Goal: Information Seeking & Learning: Learn about a topic

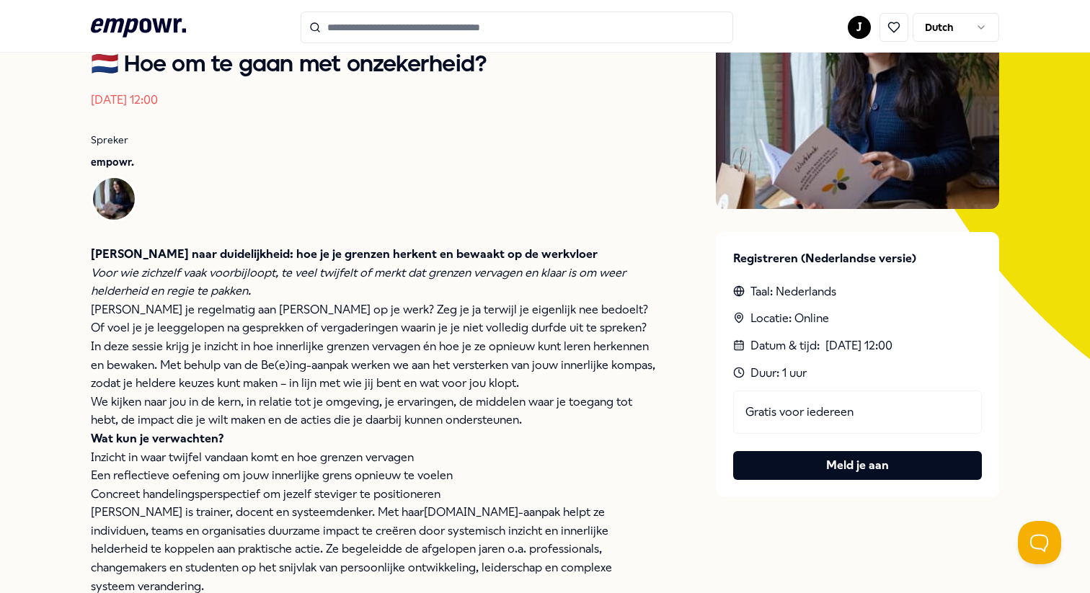
scroll to position [194, 0]
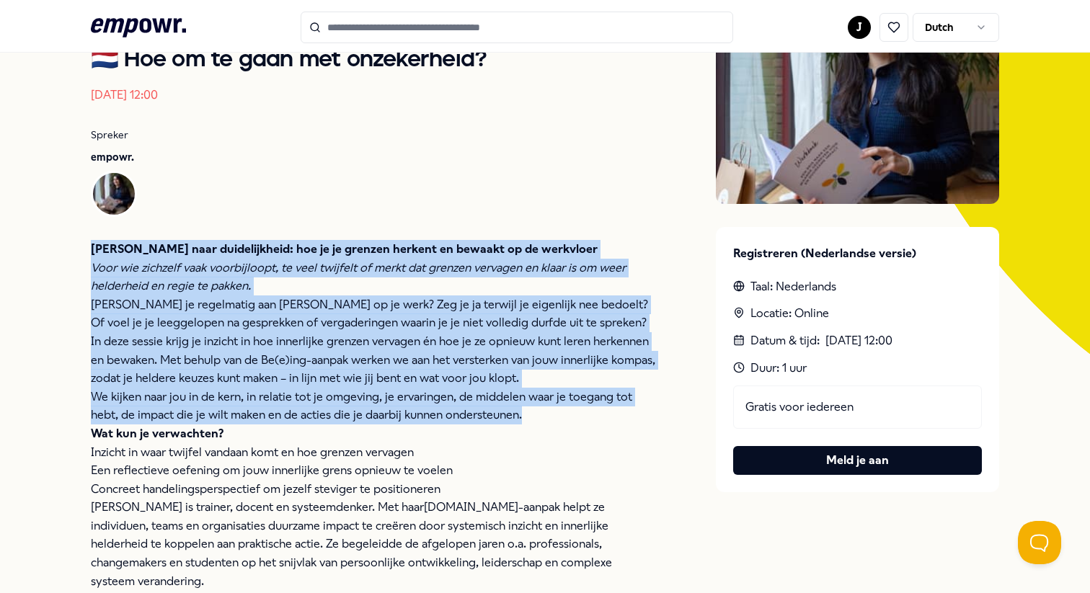
drag, startPoint x: 93, startPoint y: 247, endPoint x: 529, endPoint y: 410, distance: 465.6
click at [529, 410] on div "[PERSON_NAME] naar duidelijkheid: hoe je je grenzen herkent en bewaakt op de we…" at bounding box center [374, 433] width 567 height 387
copy div "[PERSON_NAME] naar duidelijkheid: hoe je je grenzen herkent en bewaakt op de we…"
click at [529, 410] on p "We kijken naar jou in de kern, in relatie tot je omgeving, je ervaringen, de mi…" at bounding box center [374, 406] width 567 height 37
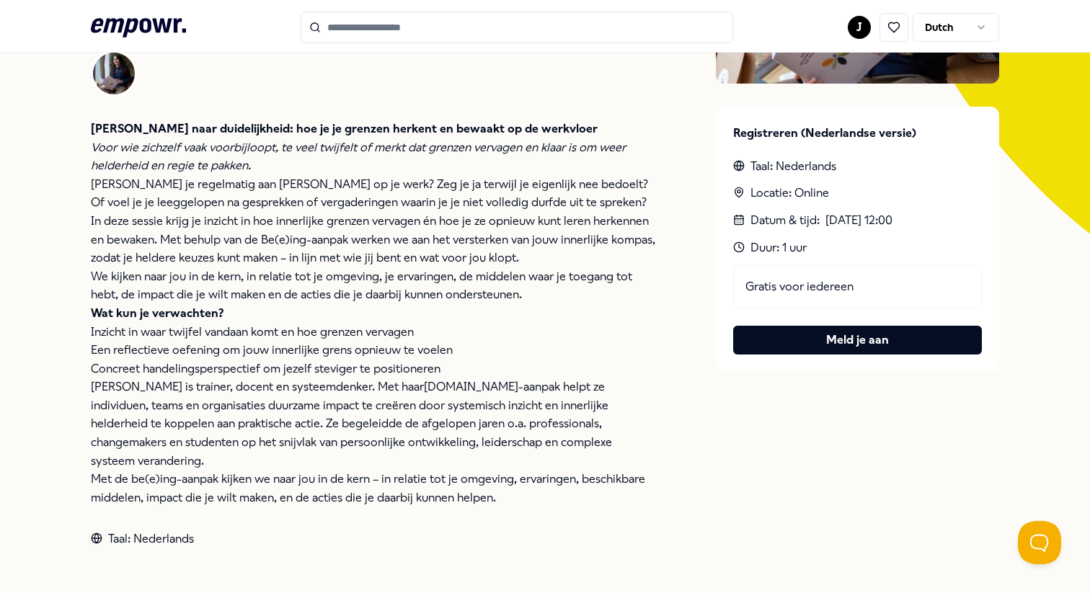
scroll to position [334, 0]
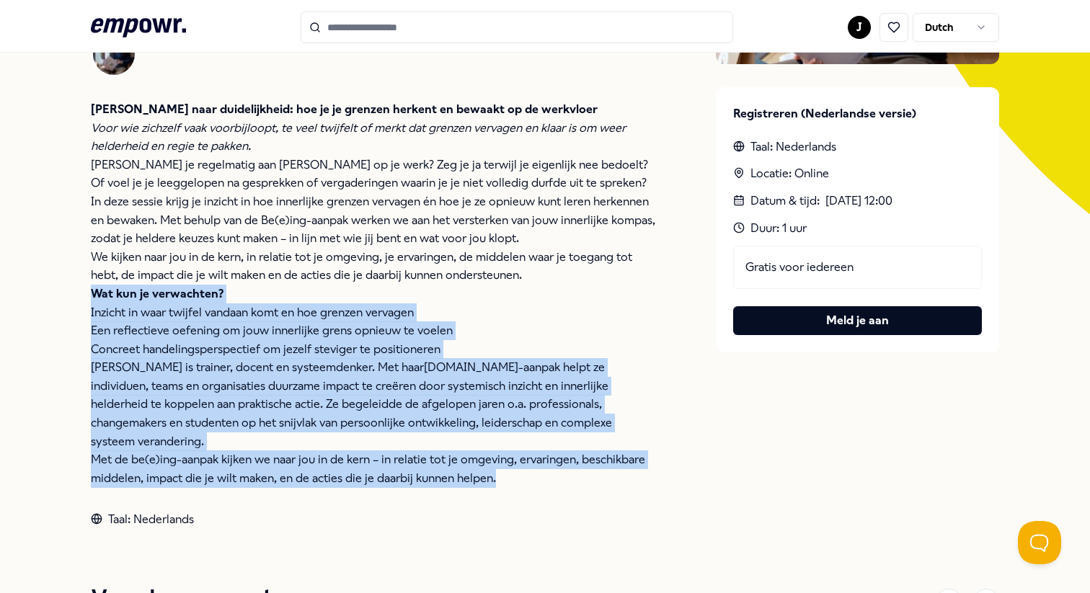
drag, startPoint x: 510, startPoint y: 459, endPoint x: 90, endPoint y: 297, distance: 450.5
click at [91, 297] on div "[PERSON_NAME] naar duidelijkheid: hoe je je grenzen herkent en bewaakt op de we…" at bounding box center [374, 293] width 567 height 387
copy div "Wat kun je verwachten? Inzicht in waar twijfel vandaan komt en hoe grenzen verv…"
click at [328, 298] on p "Wat kun je verwachten?" at bounding box center [374, 294] width 567 height 19
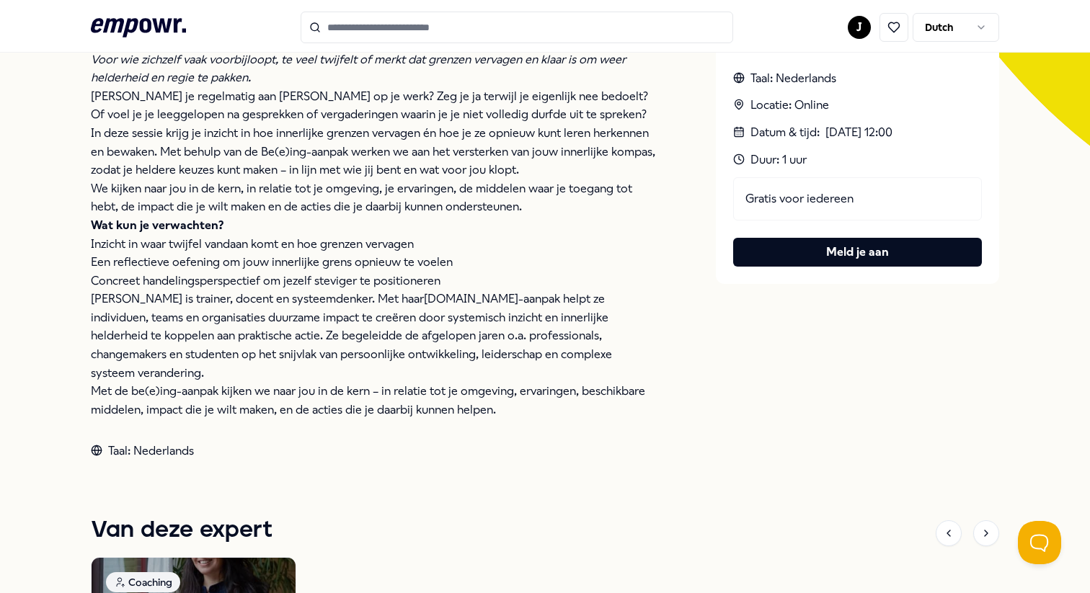
scroll to position [311, 0]
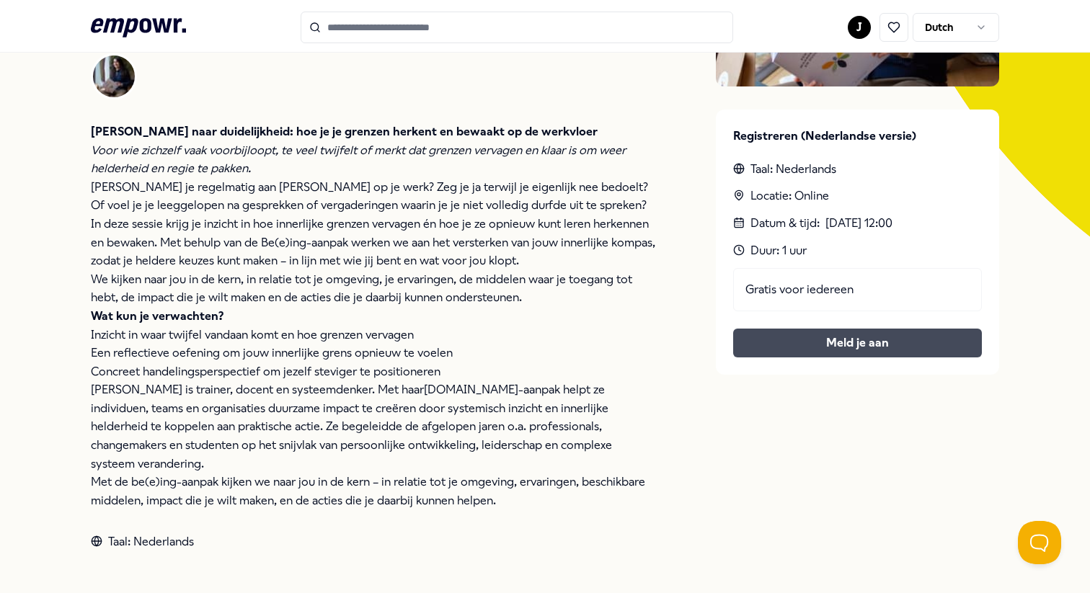
click at [851, 340] on button "Meld je aan" at bounding box center [857, 343] width 249 height 29
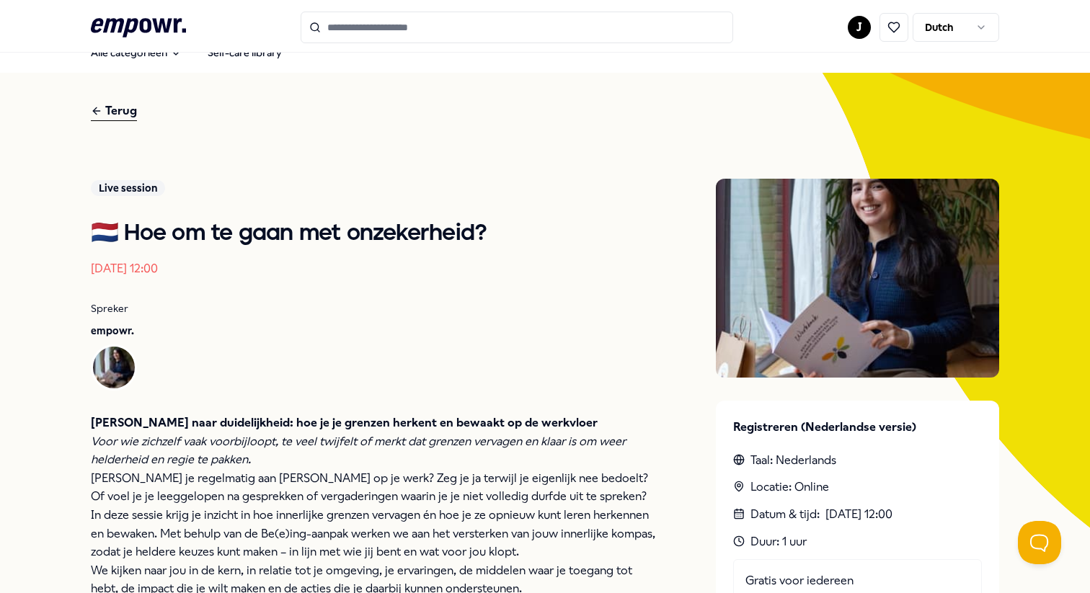
scroll to position [0, 0]
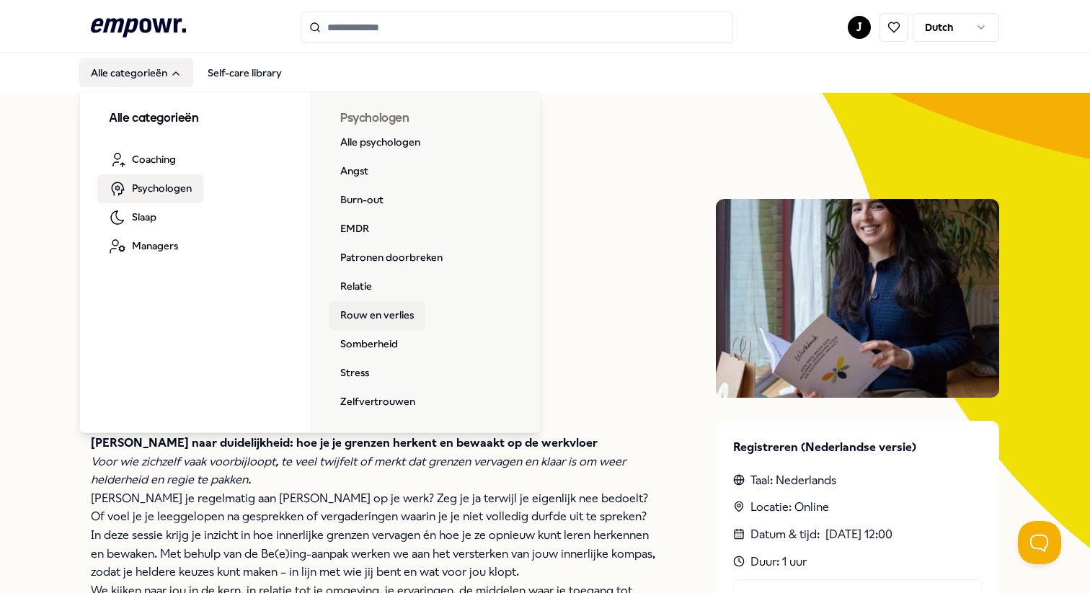
click at [384, 314] on link "Rouw en verlies" at bounding box center [377, 315] width 97 height 29
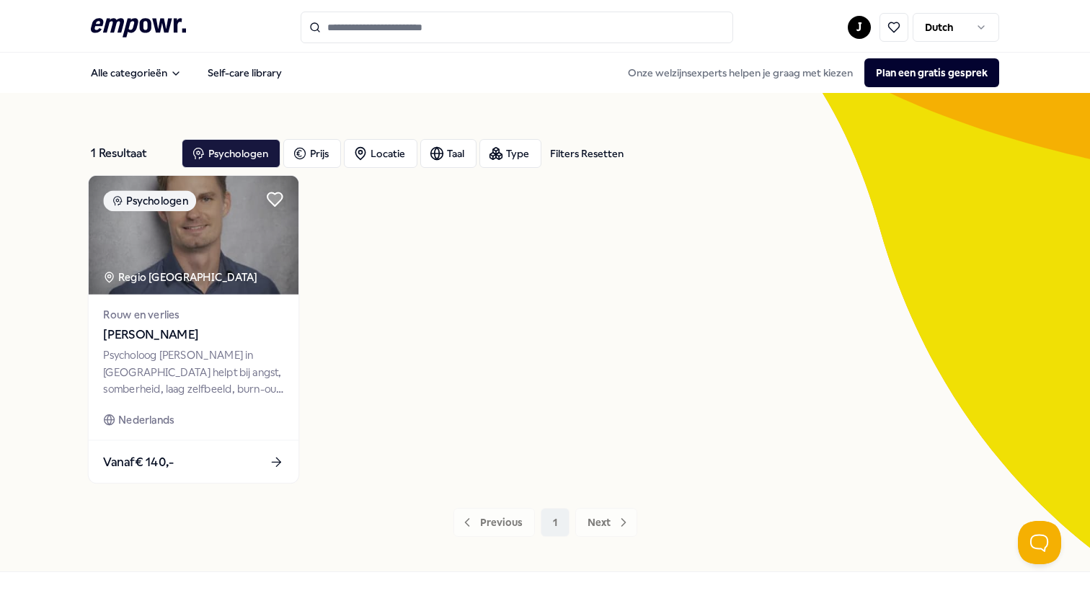
click at [189, 278] on div "Regio [GEOGRAPHIC_DATA]" at bounding box center [181, 277] width 156 height 17
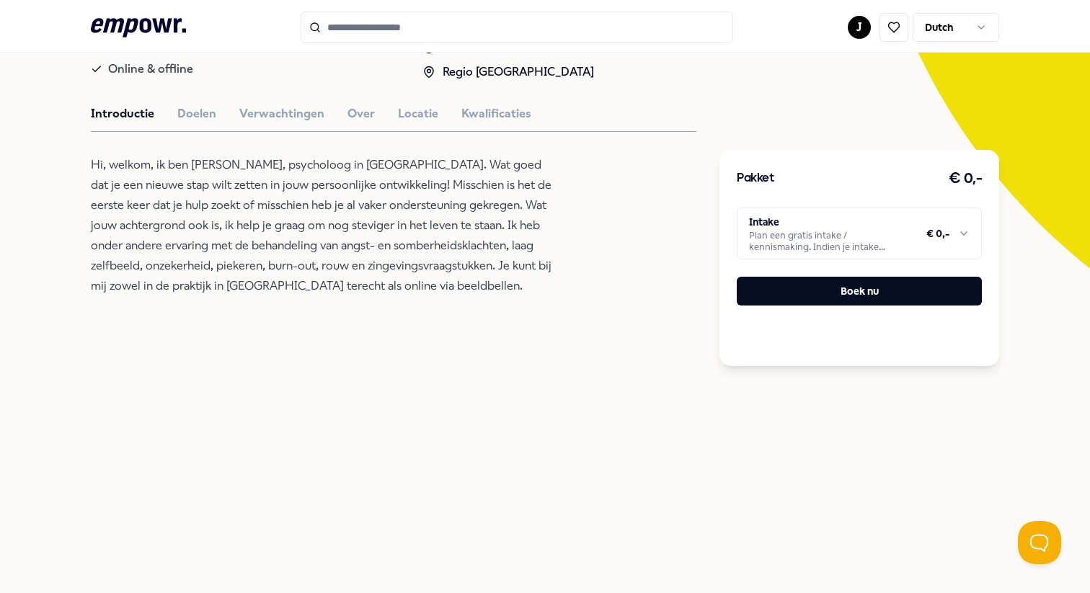
scroll to position [271, 0]
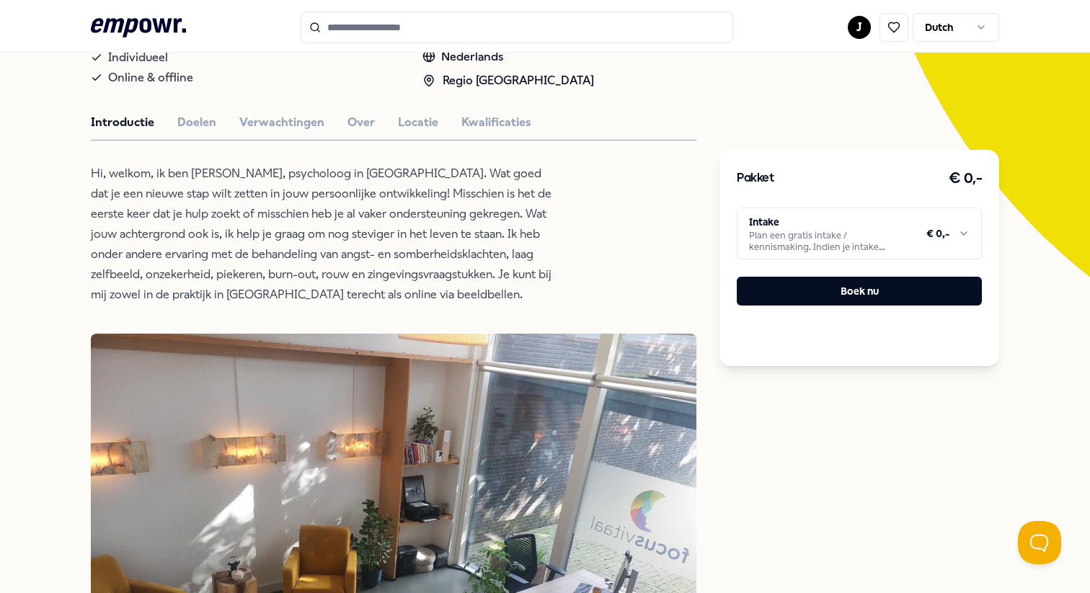
click at [196, 205] on p "Hi, welkom, ik ben [PERSON_NAME], psycholoog in [GEOGRAPHIC_DATA]. Wat goed dat…" at bounding box center [325, 234] width 469 height 141
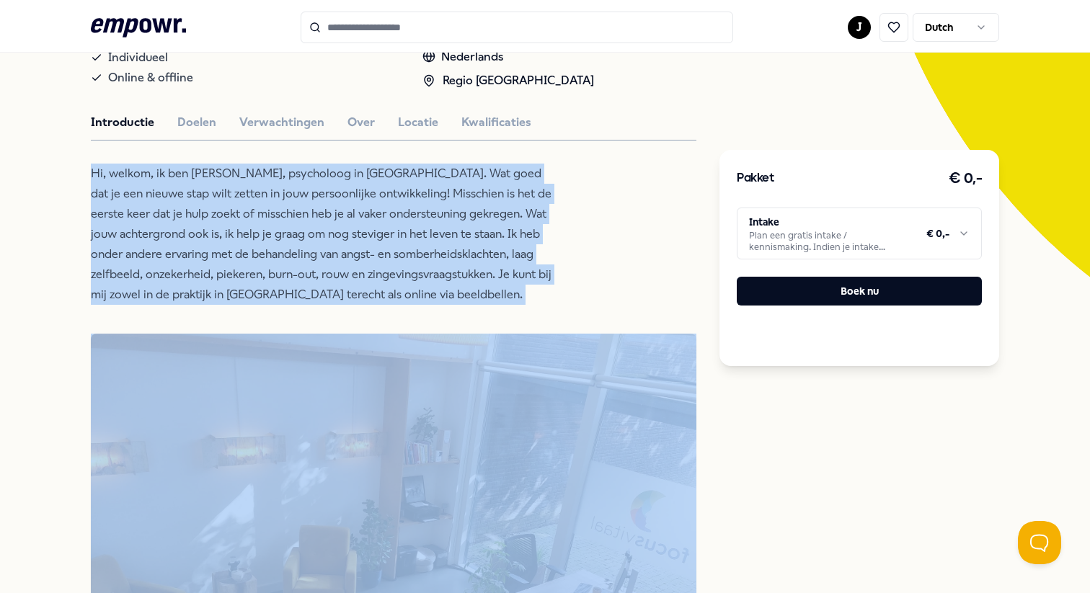
click at [196, 205] on p "Hi, welkom, ik ben [PERSON_NAME], psycholoog in [GEOGRAPHIC_DATA]. Wat goed dat…" at bounding box center [325, 234] width 469 height 141
copy p "Hi, welkom, ik ben [PERSON_NAME], psycholoog in [GEOGRAPHIC_DATA]. Wat goed dat…"
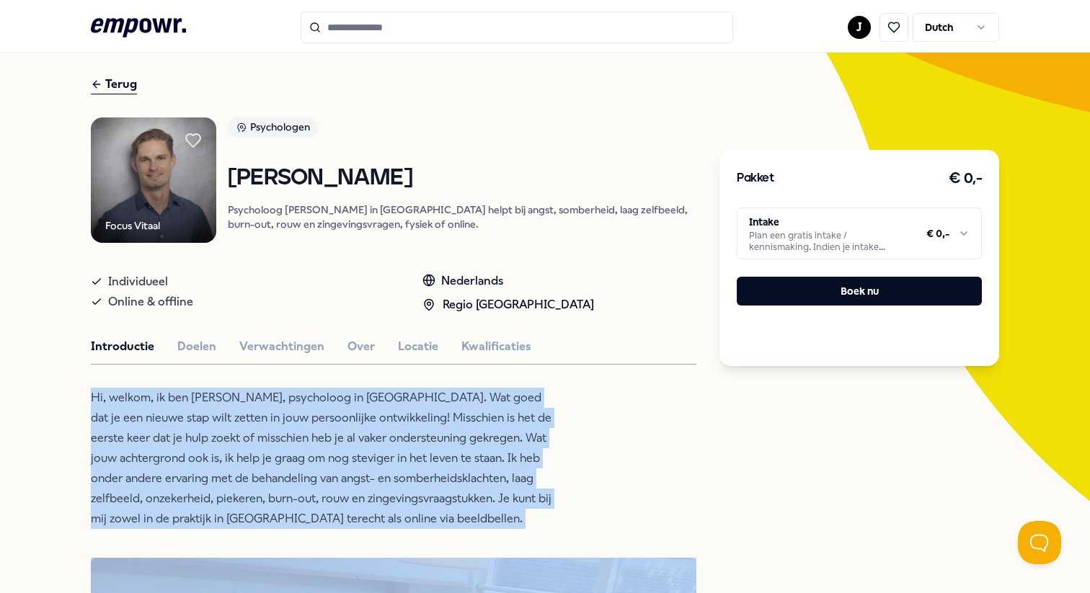
scroll to position [0, 0]
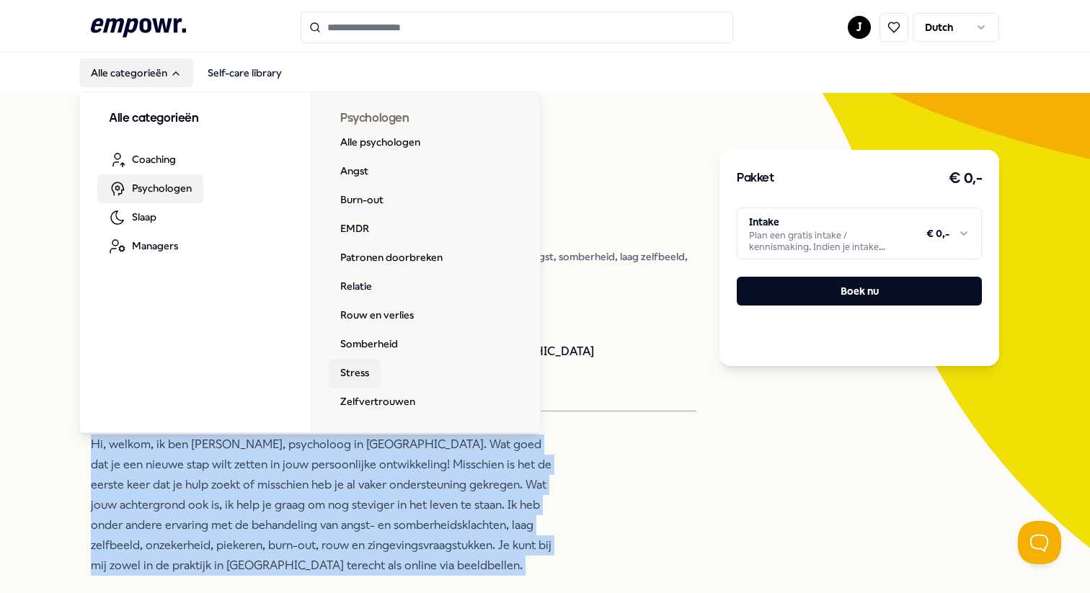
click at [358, 370] on link "Stress" at bounding box center [355, 373] width 52 height 29
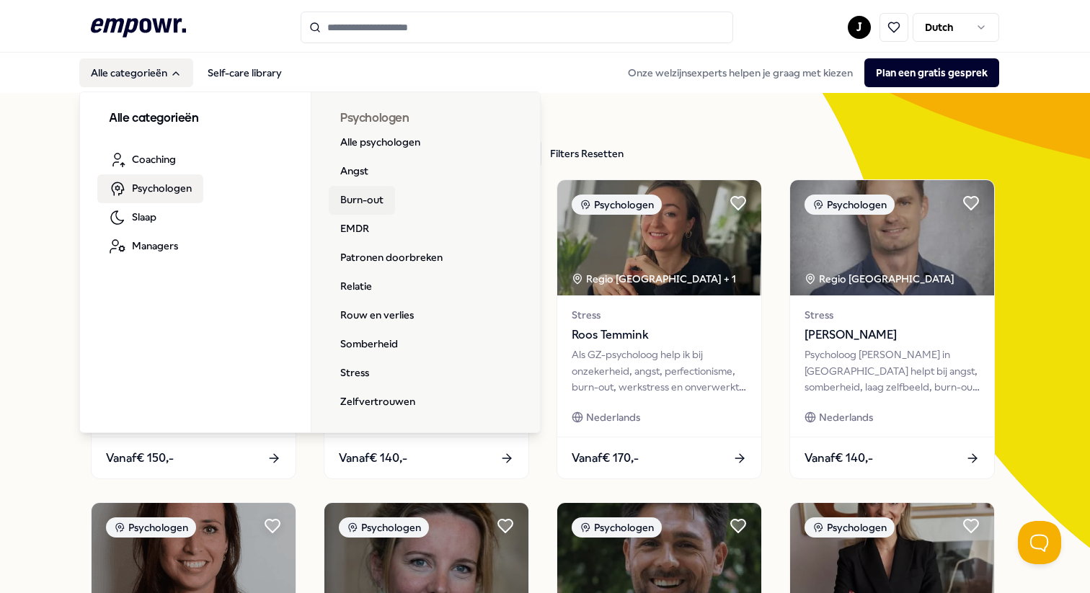
click at [378, 197] on link "Burn-out" at bounding box center [362, 200] width 66 height 29
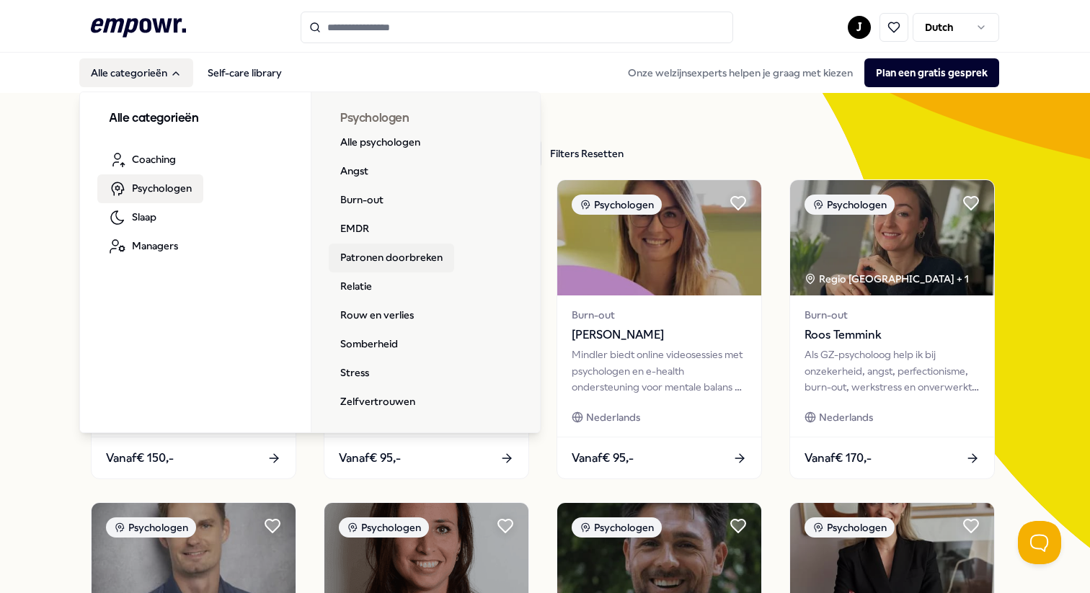
click at [397, 262] on link "Patronen doorbreken" at bounding box center [391, 258] width 125 height 29
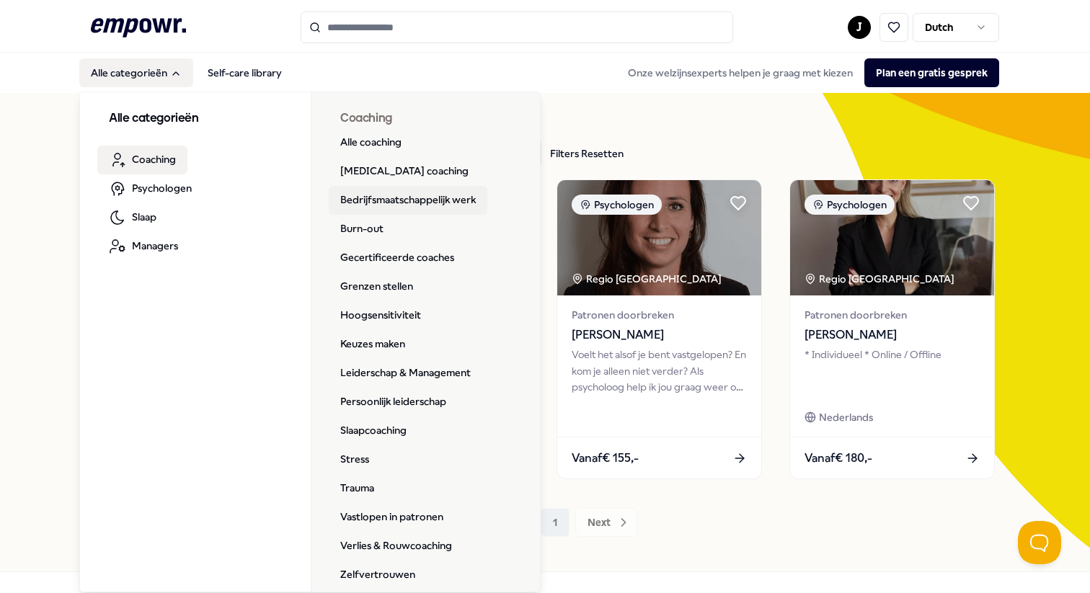
scroll to position [13, 0]
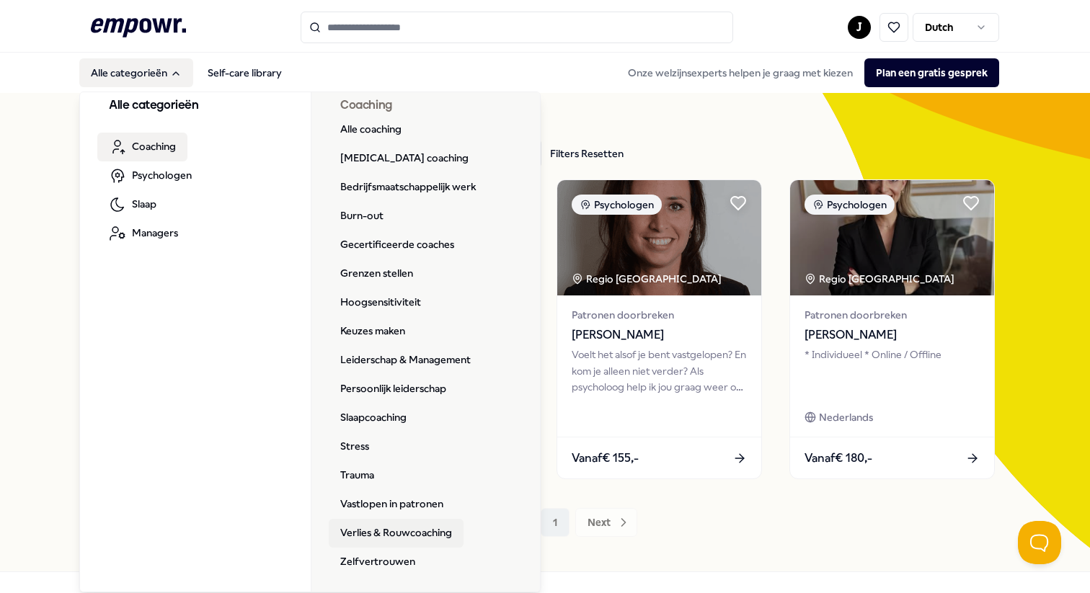
click at [392, 530] on link "Verlies & Rouwcoaching" at bounding box center [396, 533] width 135 height 29
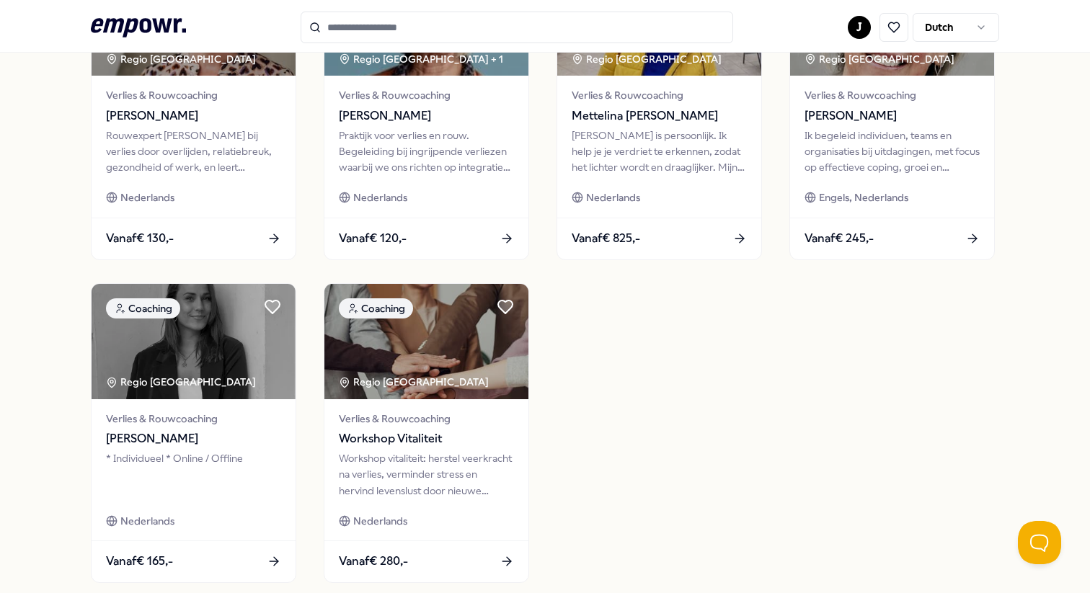
scroll to position [449, 0]
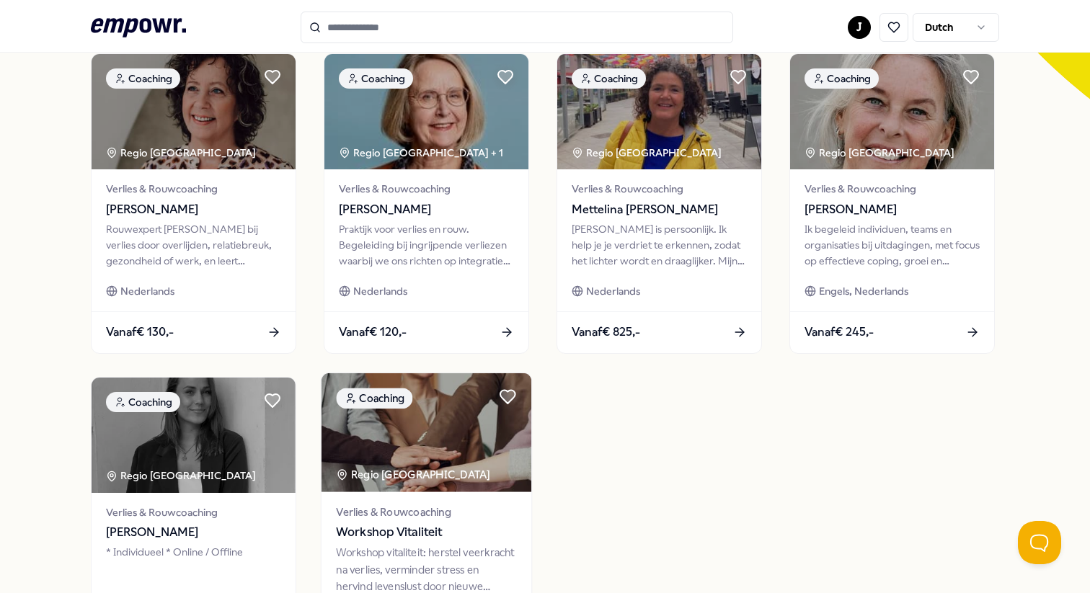
click at [405, 523] on span "Workshop Vitaliteit" at bounding box center [426, 532] width 180 height 19
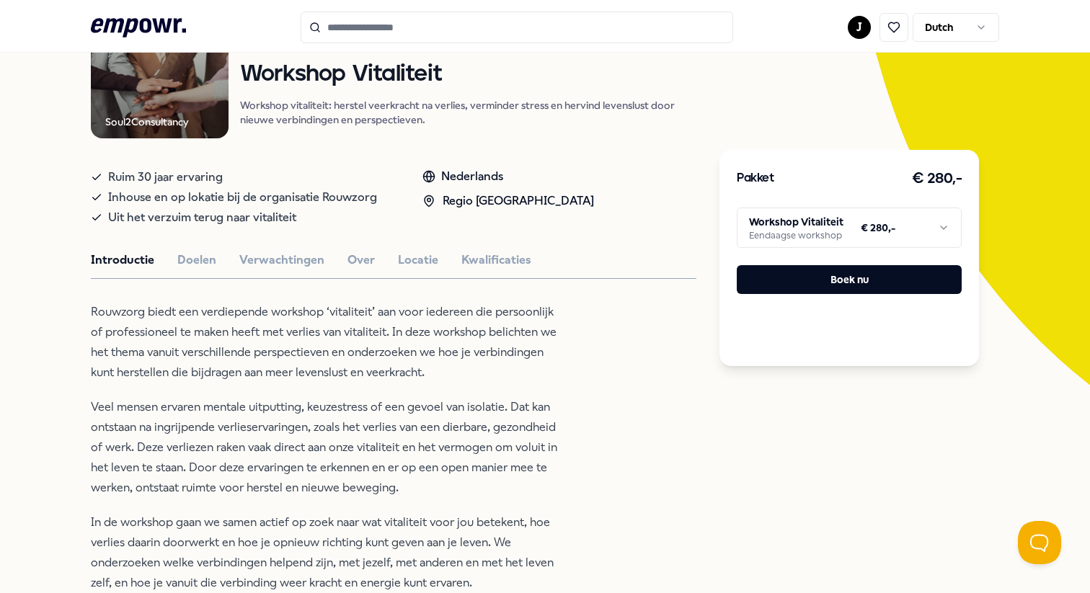
scroll to position [187, 0]
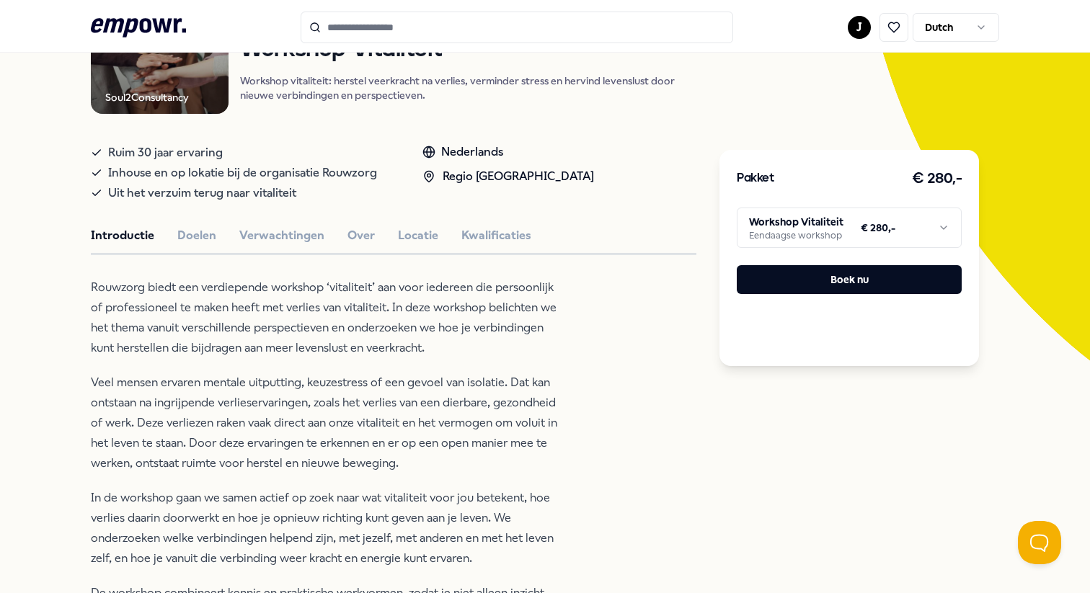
click at [360, 318] on p "Rouwzorg biedt een verdiepende workshop ‘vitaliteit’ aan voor iedereen die pers…" at bounding box center [325, 318] width 469 height 81
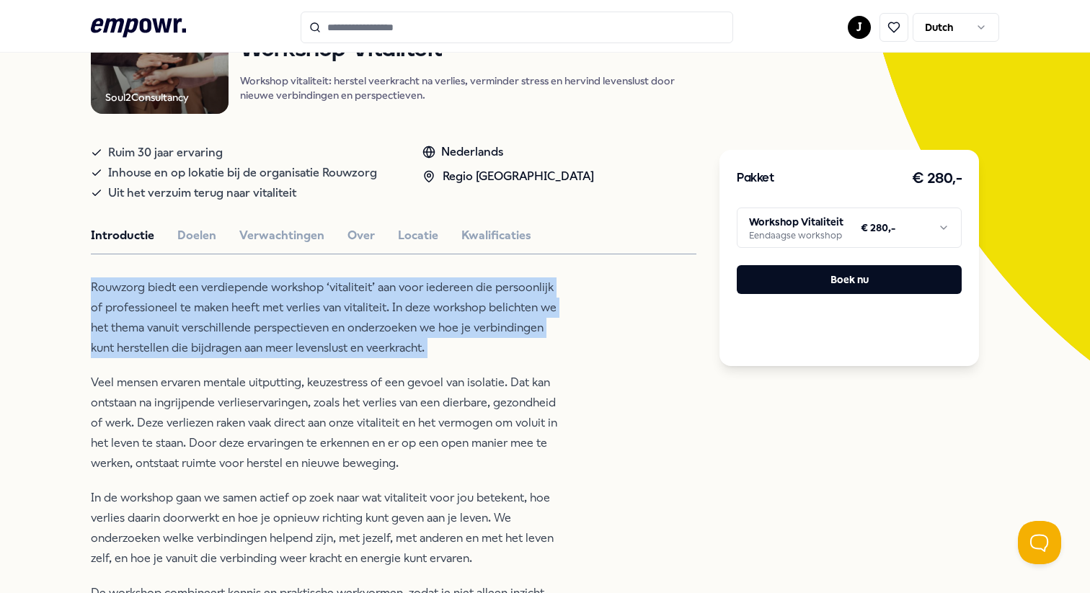
click at [360, 318] on p "Rouwzorg biedt een verdiepende workshop ‘vitaliteit’ aan voor iedereen die pers…" at bounding box center [325, 318] width 469 height 81
copy p "Rouwzorg biedt een verdiepende workshop ‘vitaliteit’ aan voor iedereen die pers…"
click at [360, 318] on p "Rouwzorg biedt een verdiepende workshop ‘vitaliteit’ aan voor iedereen die pers…" at bounding box center [325, 318] width 469 height 81
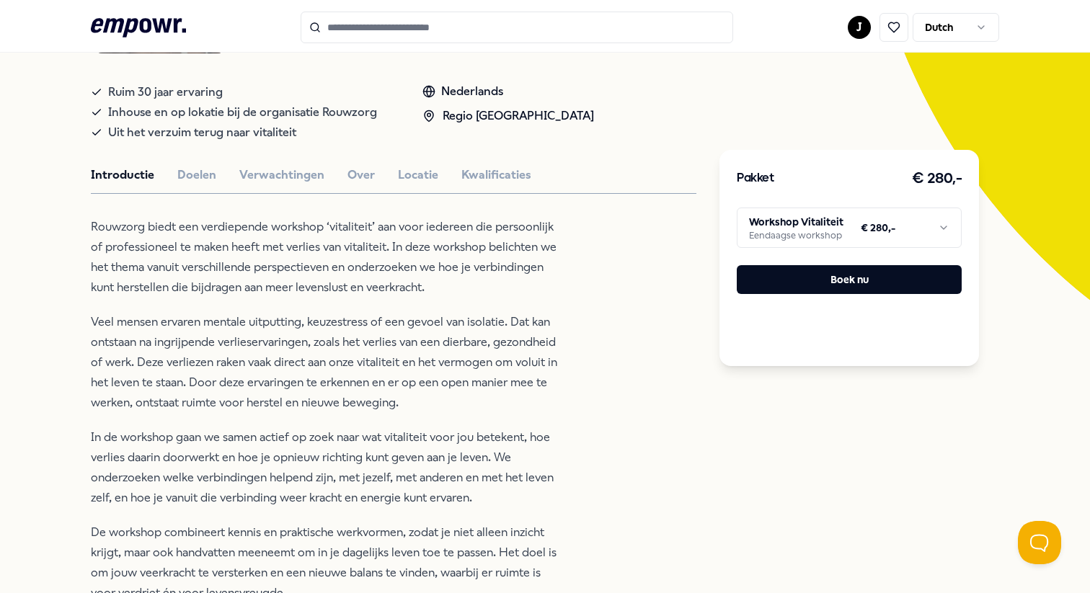
scroll to position [265, 0]
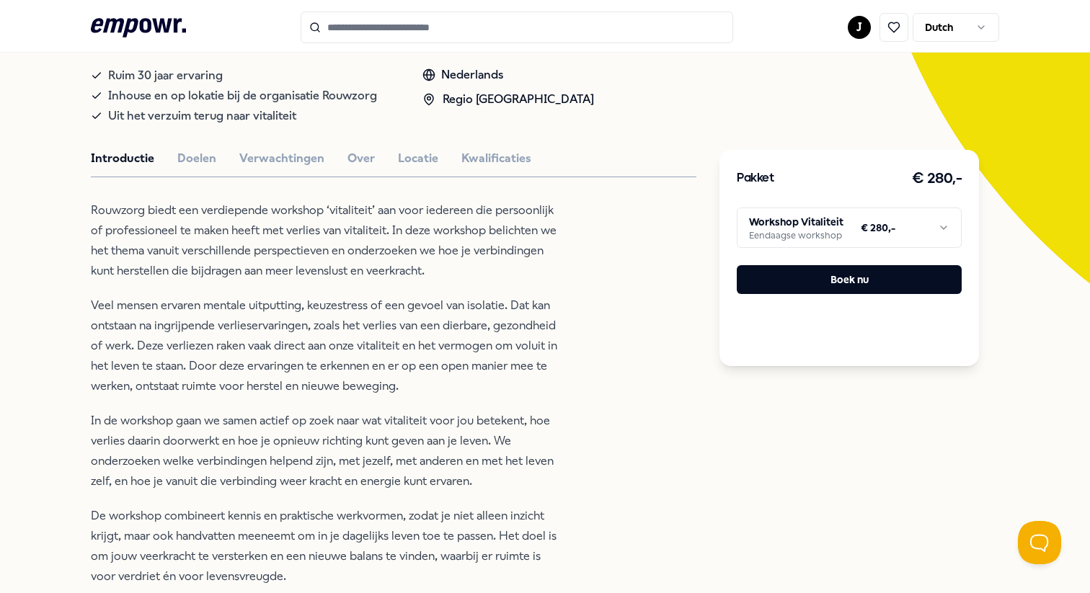
click at [355, 327] on p "Veel mensen ervaren mentale uitputting, keuzestress of een gevoel van isolatie.…" at bounding box center [325, 346] width 469 height 101
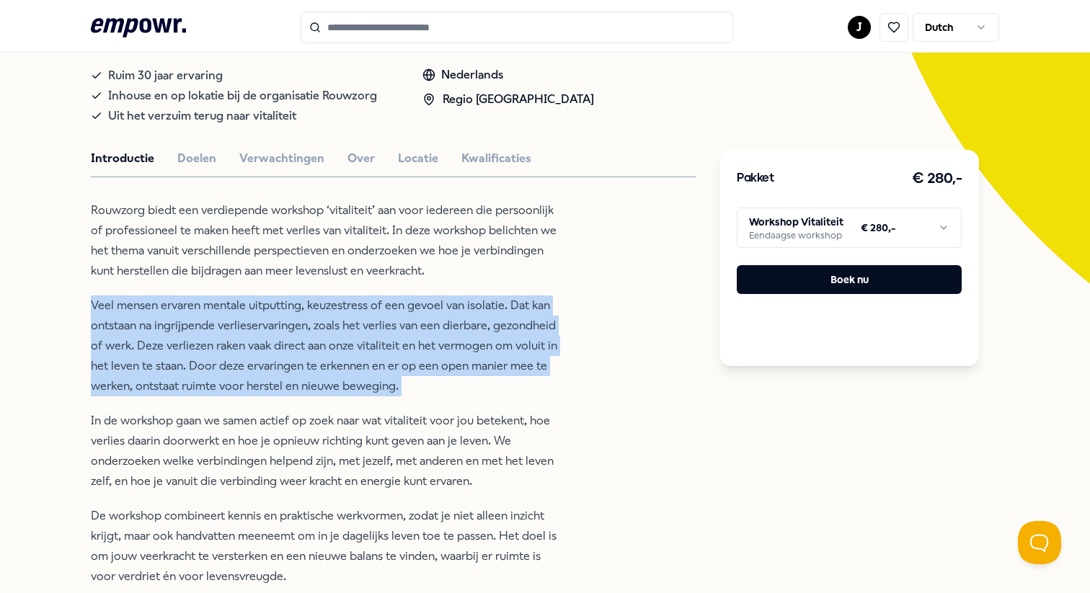
click at [355, 327] on p "Veel mensen ervaren mentale uitputting, keuzestress of een gevoel van isolatie.…" at bounding box center [325, 346] width 469 height 101
copy p "Veel mensen ervaren mentale uitputting, keuzestress of een gevoel van isolatie.…"
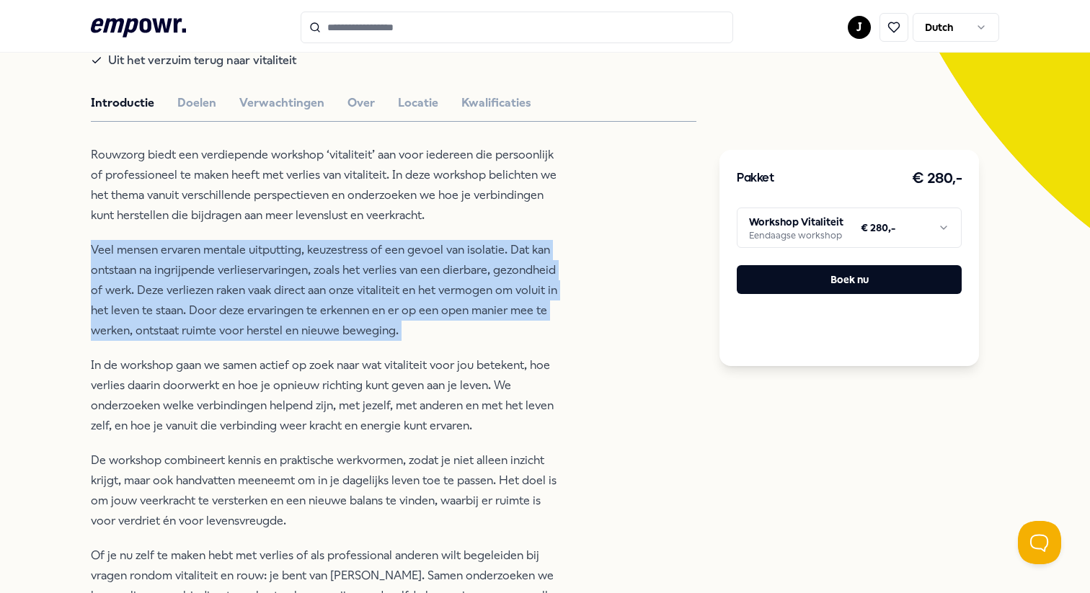
scroll to position [322, 0]
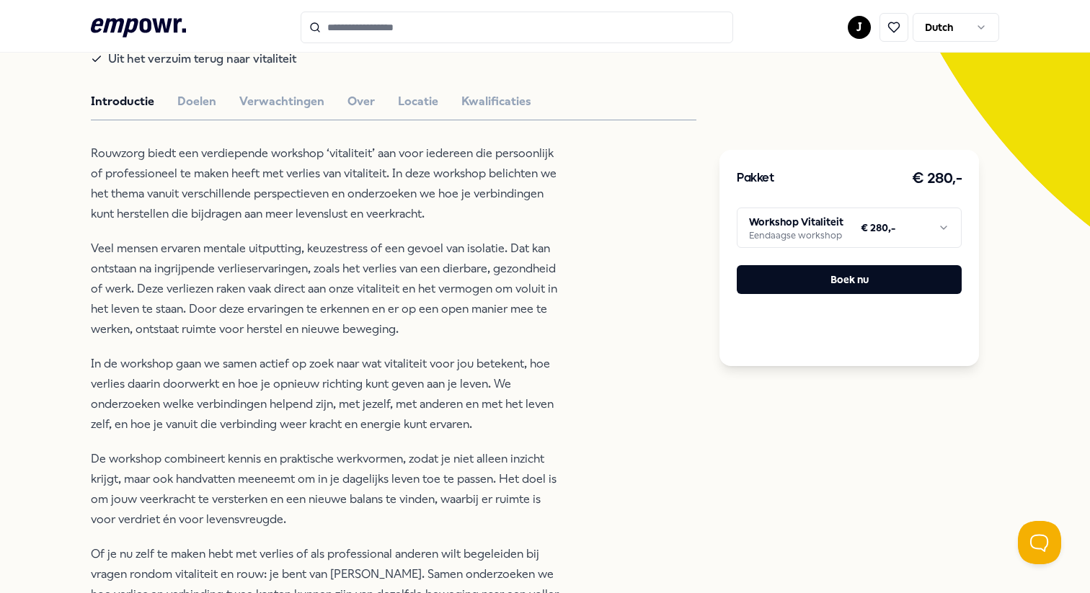
click at [354, 363] on p "In de workshop gaan we samen actief op zoek naar wat vitaliteit voor jou beteke…" at bounding box center [325, 394] width 469 height 81
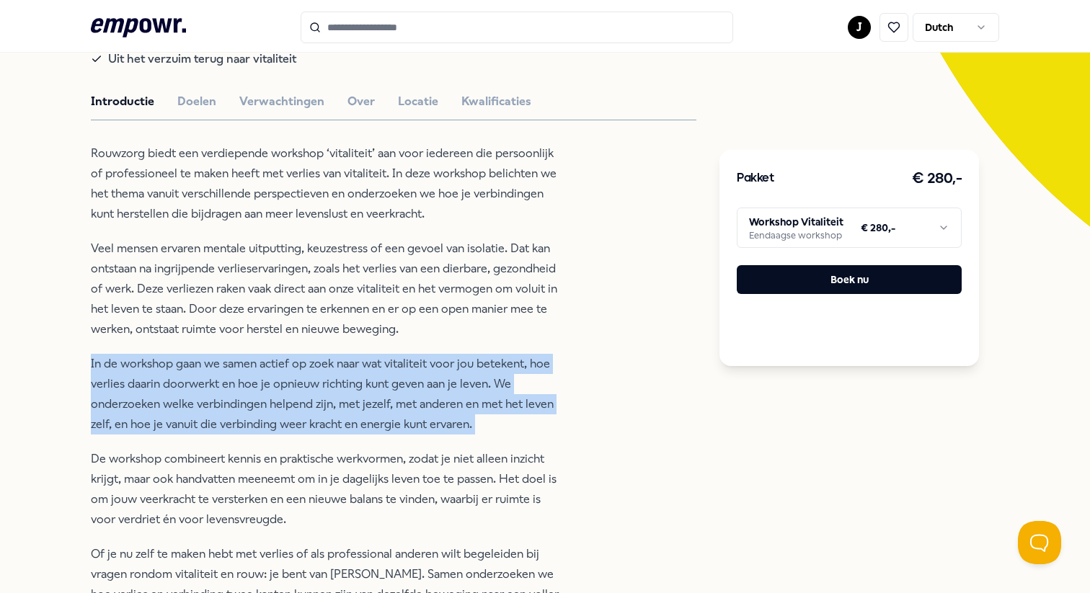
click at [354, 363] on p "In de workshop gaan we samen actief op zoek naar wat vitaliteit voor jou beteke…" at bounding box center [325, 394] width 469 height 81
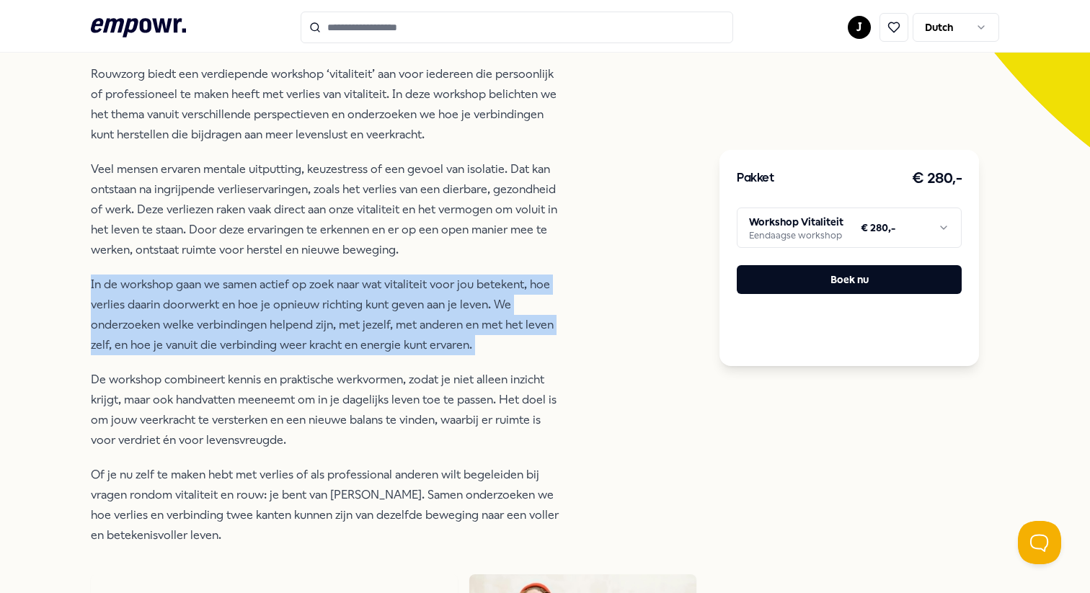
scroll to position [402, 0]
copy p "In de workshop gaan we samen actief op zoek naar wat vitaliteit voor jou beteke…"
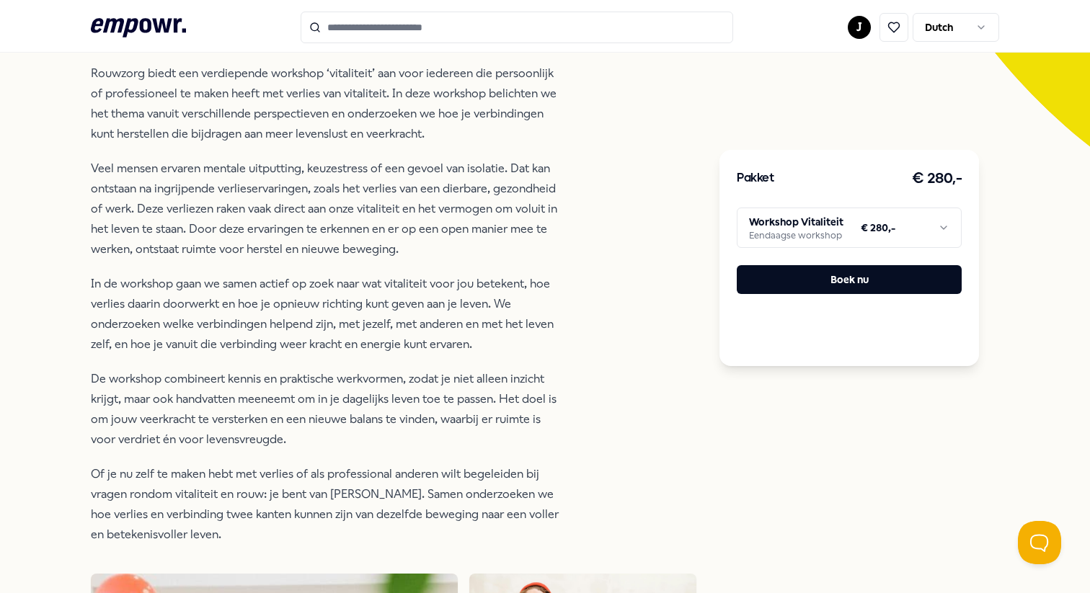
click at [353, 384] on p "De workshop combineert kennis en praktische werkvormen, zodat je niet alleen in…" at bounding box center [325, 409] width 469 height 81
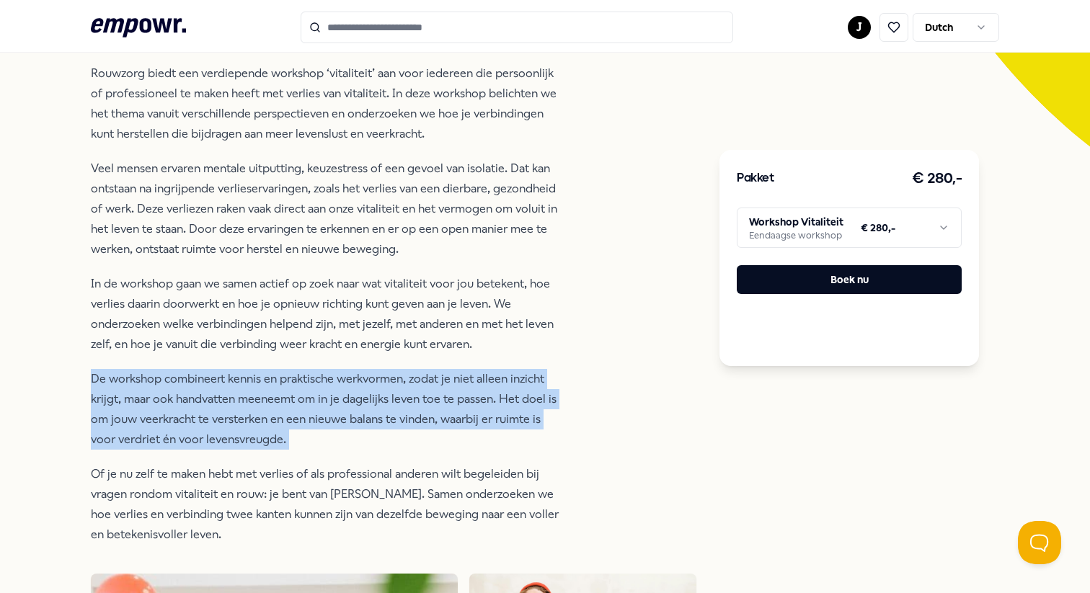
click at [353, 384] on p "De workshop combineert kennis en praktische werkvormen, zodat je niet alleen in…" at bounding box center [325, 409] width 469 height 81
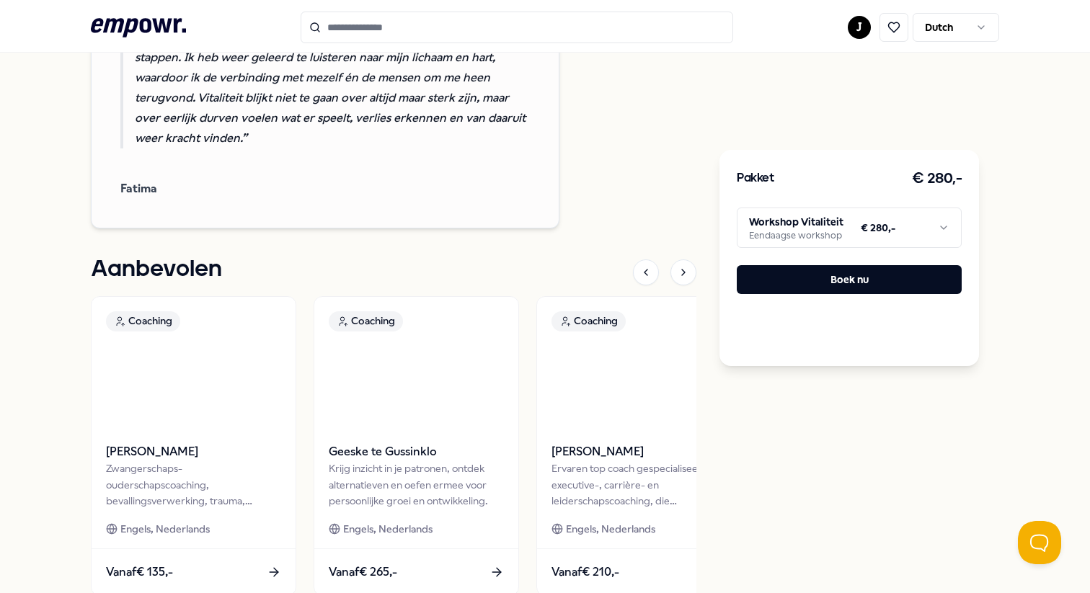
scroll to position [2228, 0]
